Goal: Register for event/course

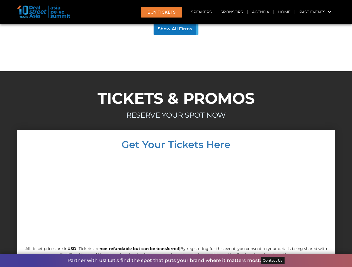
scroll to position [5341, 0]
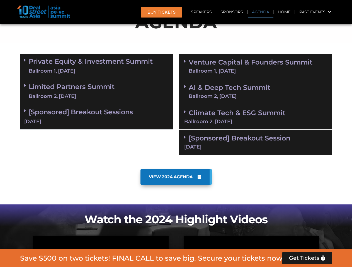
scroll to position [315, 0]
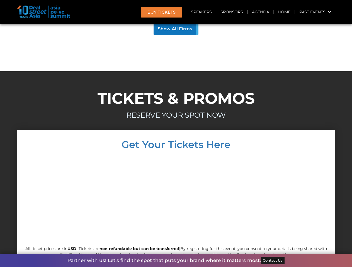
scroll to position [5341, 0]
